Goal: Task Accomplishment & Management: Manage account settings

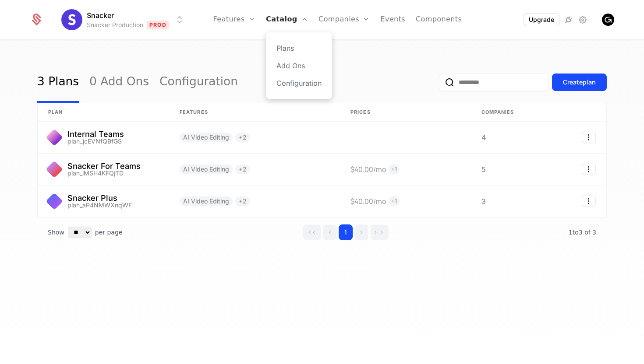
click at [289, 17] on link "Catalog" at bounding box center [287, 19] width 42 height 39
click at [290, 48] on link "Plans" at bounding box center [298, 48] width 45 height 11
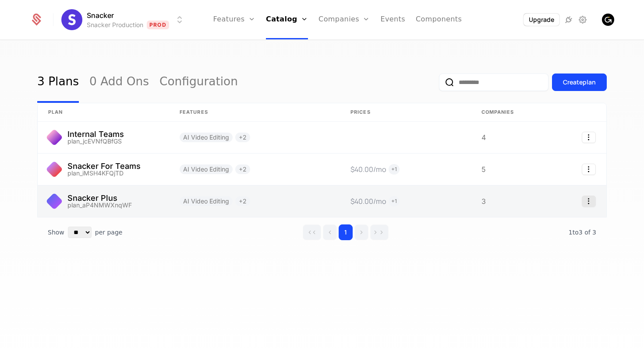
click at [589, 203] on icon "Select action" at bounding box center [589, 201] width 14 height 11
click at [588, 201] on icon "Select action" at bounding box center [589, 201] width 14 height 11
click at [102, 198] on link at bounding box center [103, 202] width 131 height 32
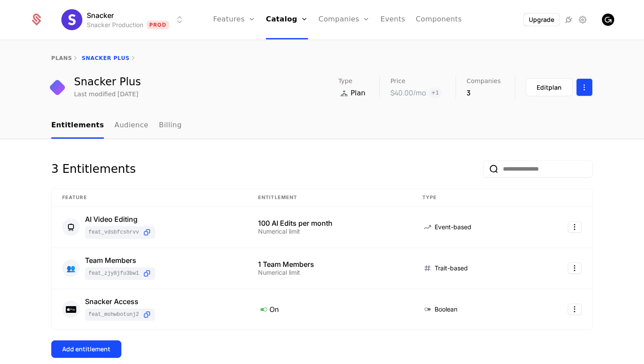
click at [589, 82] on html "Snacker Snacker Production Prod Features Features Flags Catalog Plans Add Ons C…" at bounding box center [322, 182] width 644 height 364
click at [555, 83] on html "Snacker Snacker Production Prod Features Features Flags Catalog Plans Add Ons C…" at bounding box center [322, 182] width 644 height 364
click at [555, 83] on div "Edit plan" at bounding box center [548, 87] width 25 height 9
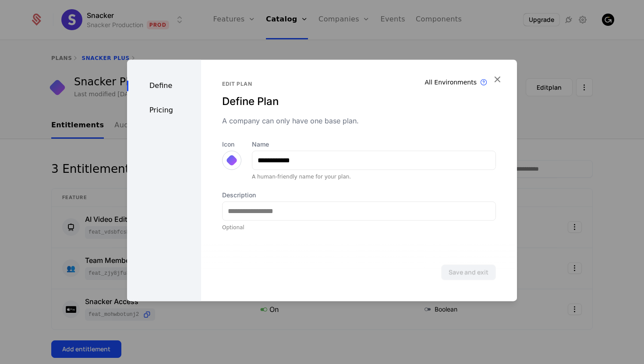
click at [151, 113] on div "Pricing" at bounding box center [164, 110] width 74 height 11
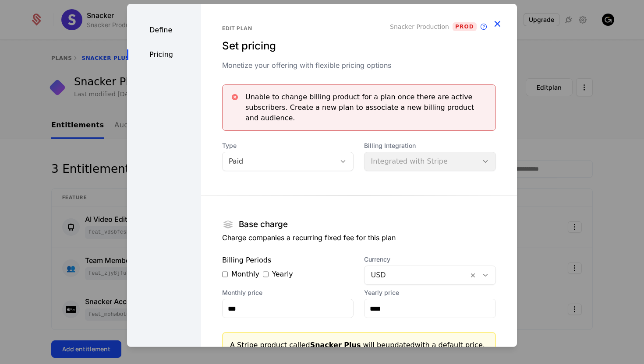
click at [498, 22] on icon "button" at bounding box center [496, 23] width 11 height 11
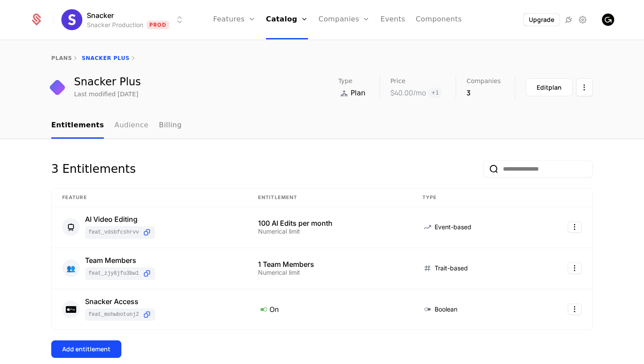
click at [127, 128] on link "Audience" at bounding box center [131, 126] width 34 height 26
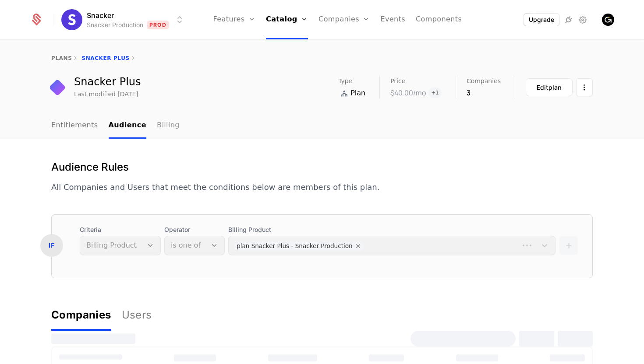
click at [159, 128] on link "Billing" at bounding box center [168, 126] width 23 height 26
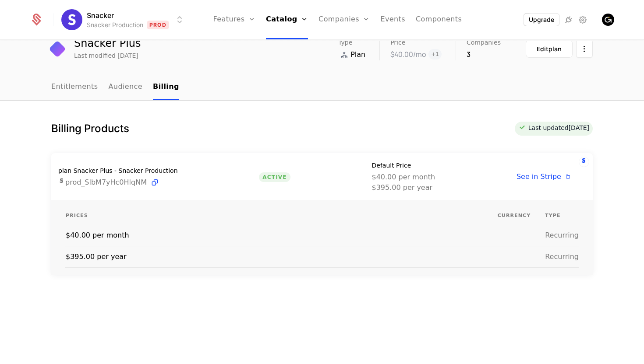
scroll to position [48, 0]
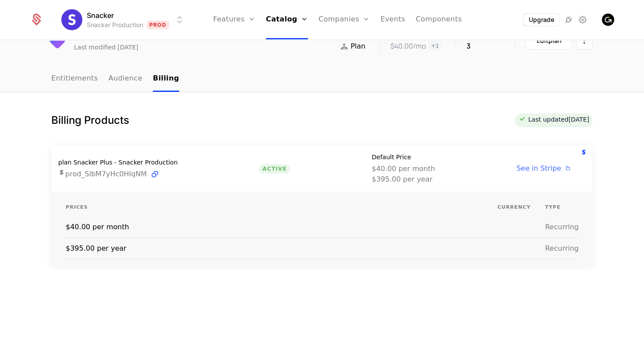
click at [531, 166] on span "See in Stripe" at bounding box center [538, 168] width 45 height 8
